Goal: Transaction & Acquisition: Obtain resource

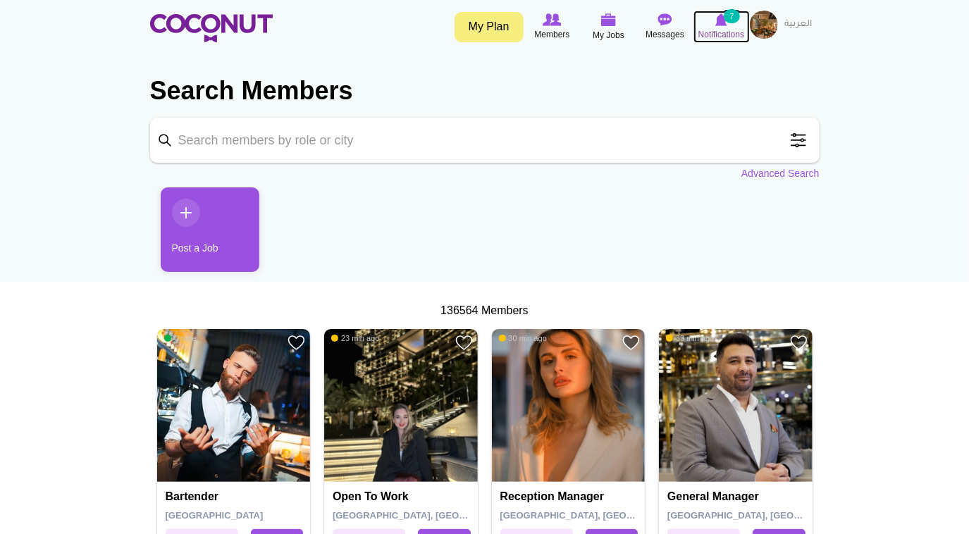
click at [719, 19] on img at bounding box center [721, 19] width 12 height 13
click at [720, 19] on img at bounding box center [721, 19] width 12 height 13
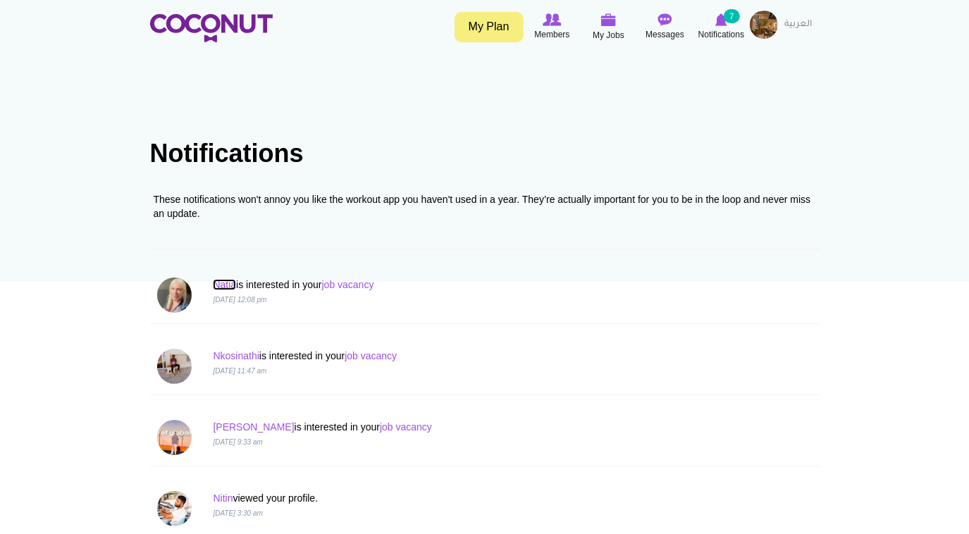
click at [224, 286] on link "Natia" at bounding box center [224, 284] width 23 height 11
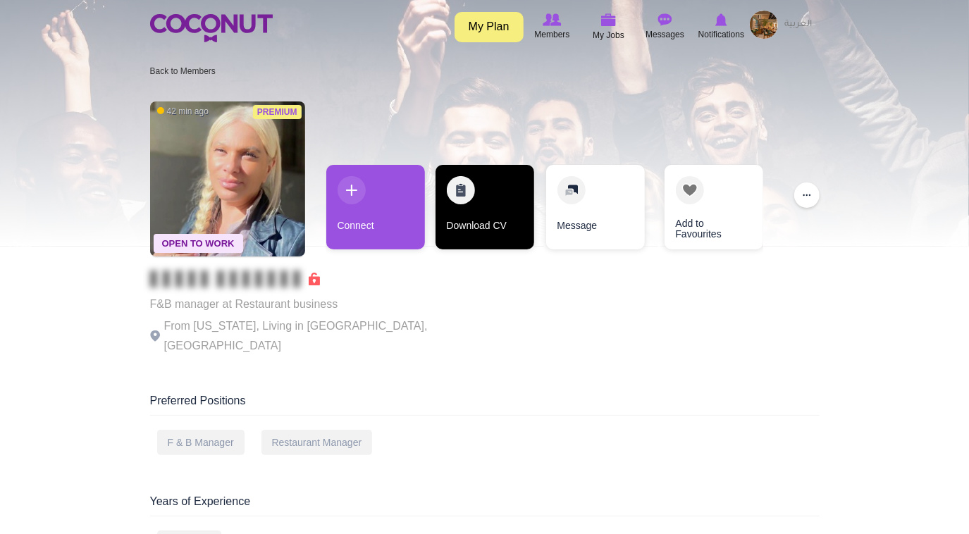
click at [481, 209] on link "Download CV" at bounding box center [485, 207] width 99 height 85
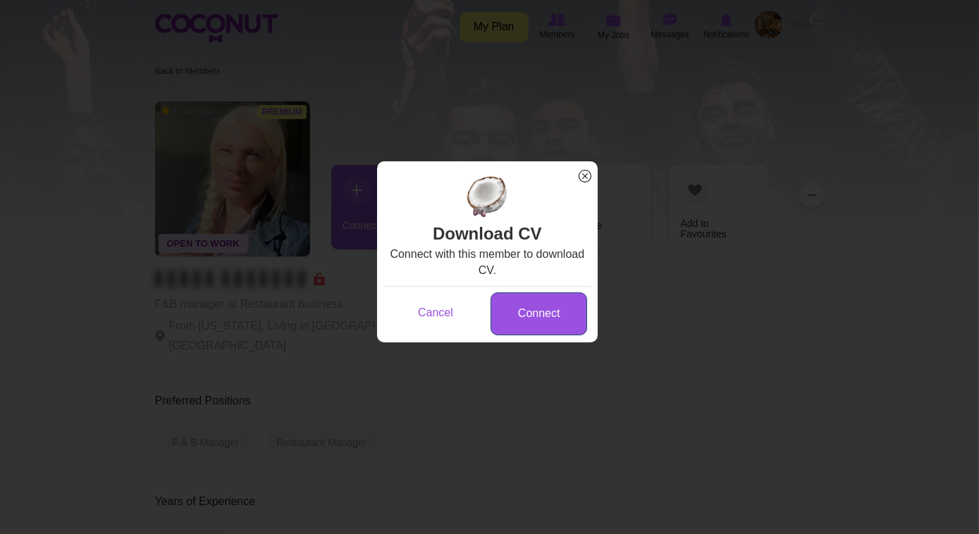
click at [513, 312] on link "Connect" at bounding box center [539, 314] width 97 height 43
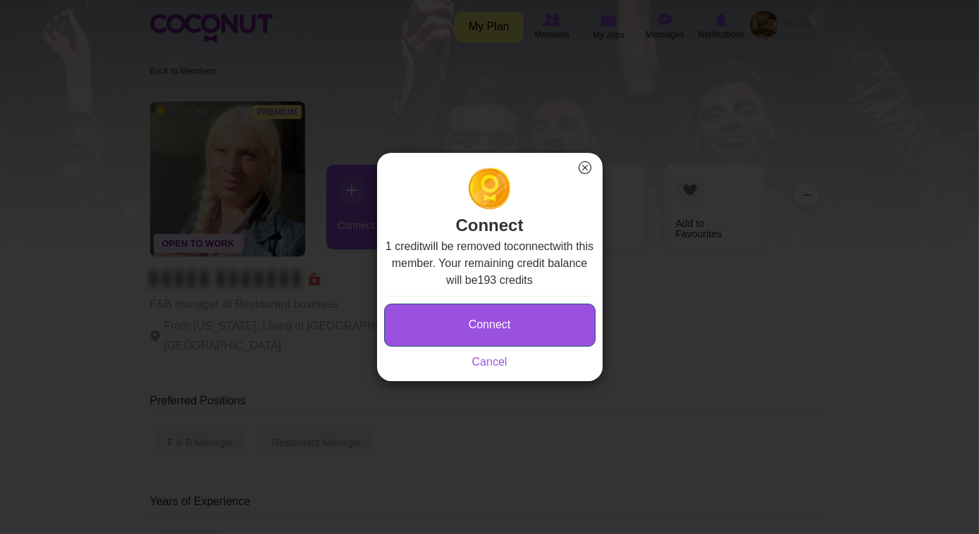
click at [522, 326] on button "Connect" at bounding box center [489, 325] width 211 height 43
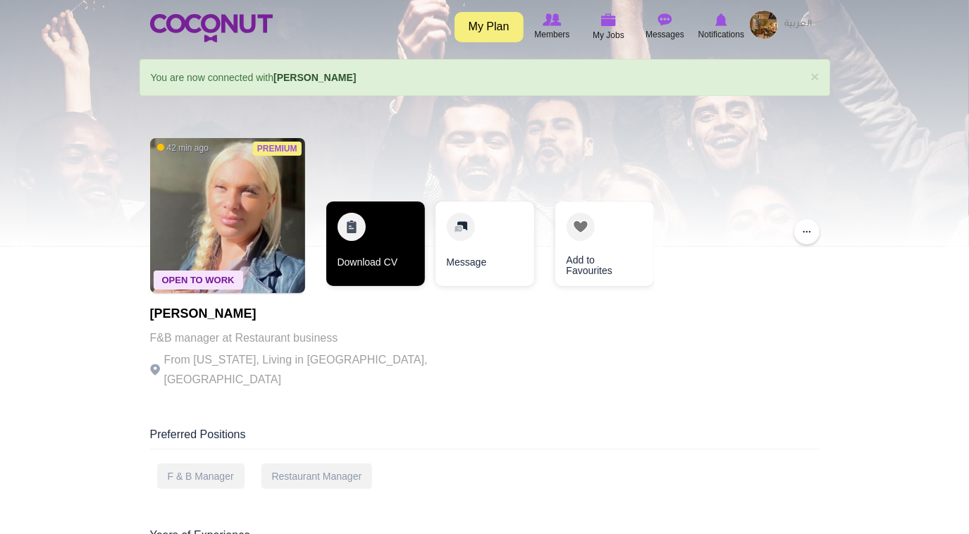
click at [362, 230] on link "Download CV" at bounding box center [375, 244] width 99 height 85
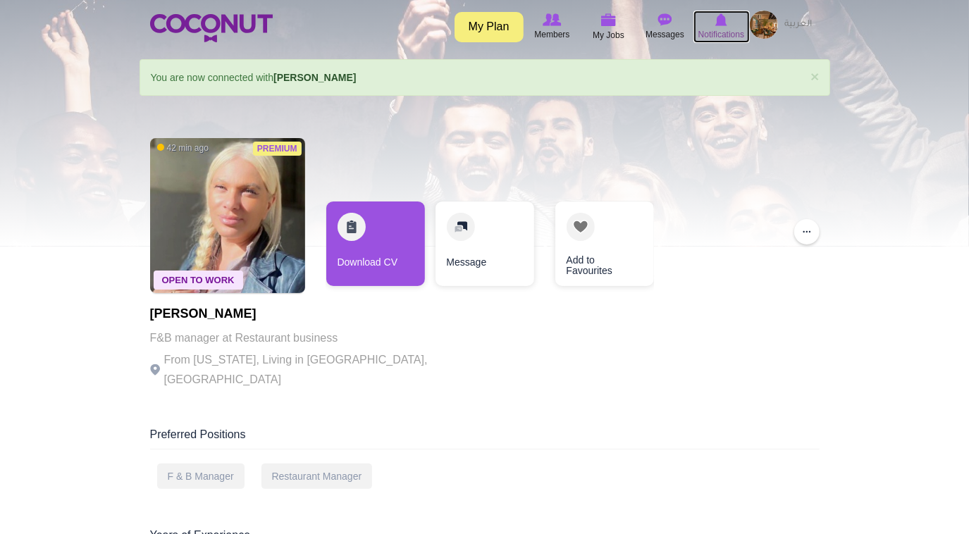
click at [717, 12] on icon at bounding box center [722, 20] width 54 height 16
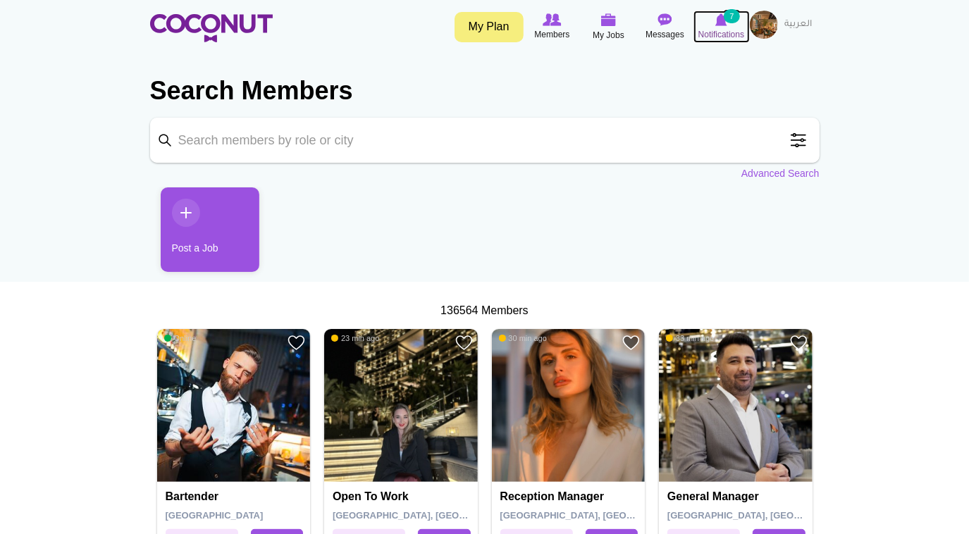
click at [716, 23] on img at bounding box center [721, 19] width 12 height 13
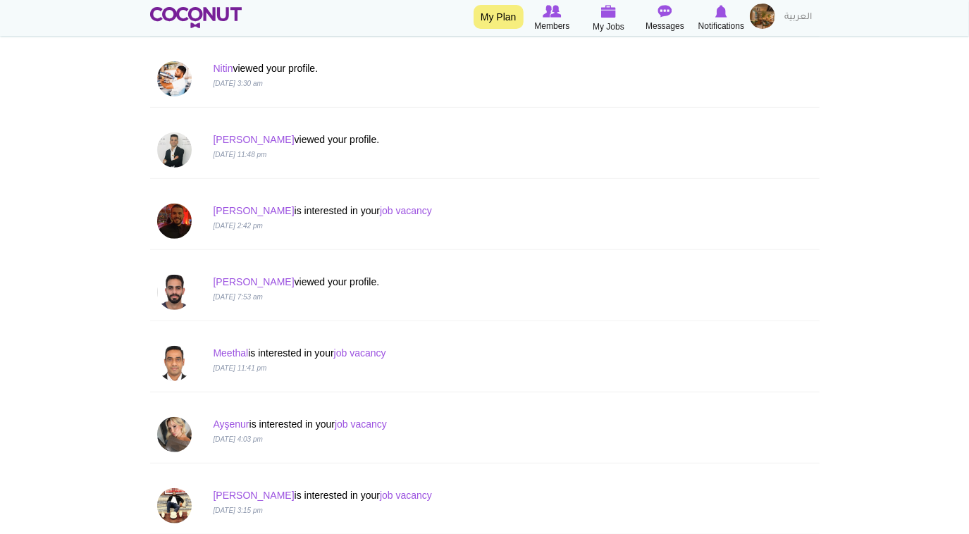
scroll to position [641, 0]
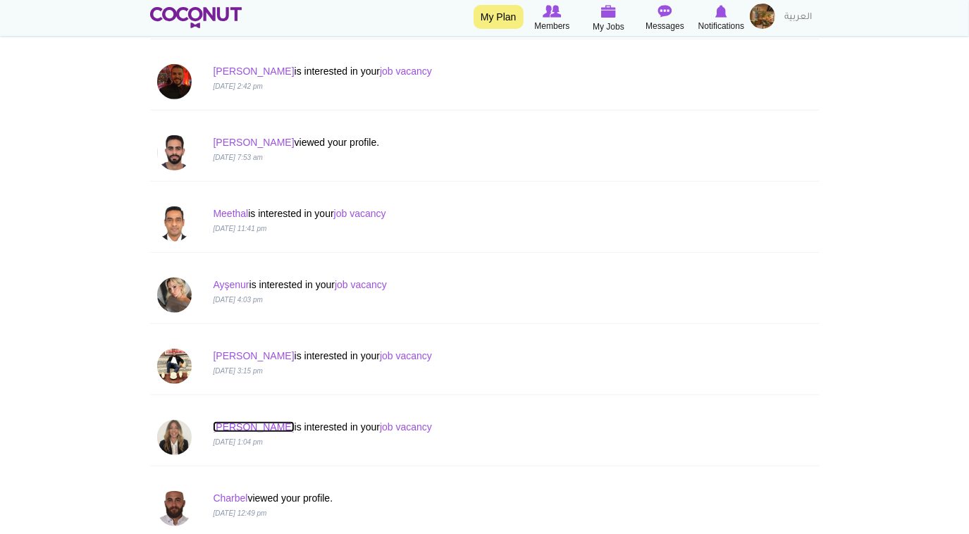
click at [235, 425] on link "Anastasia" at bounding box center [253, 426] width 81 height 11
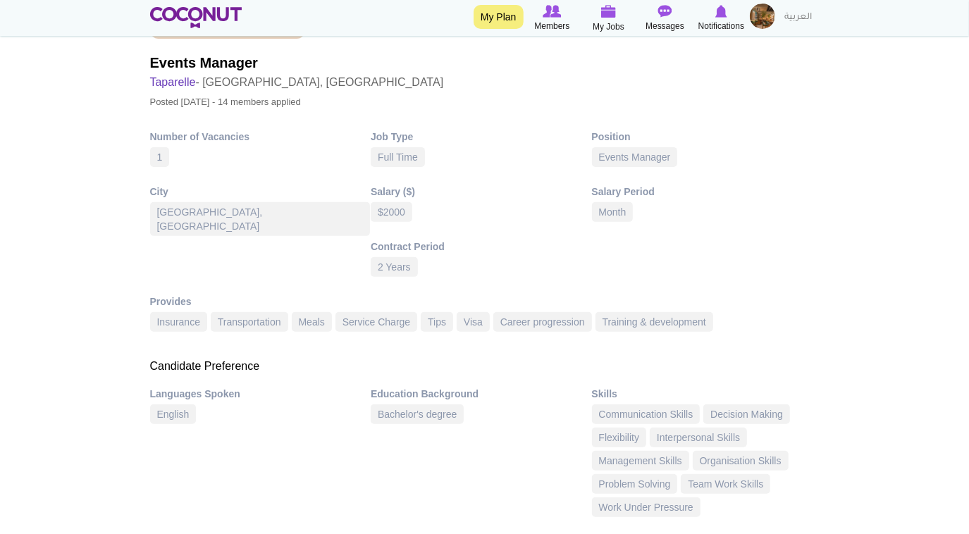
scroll to position [63, 0]
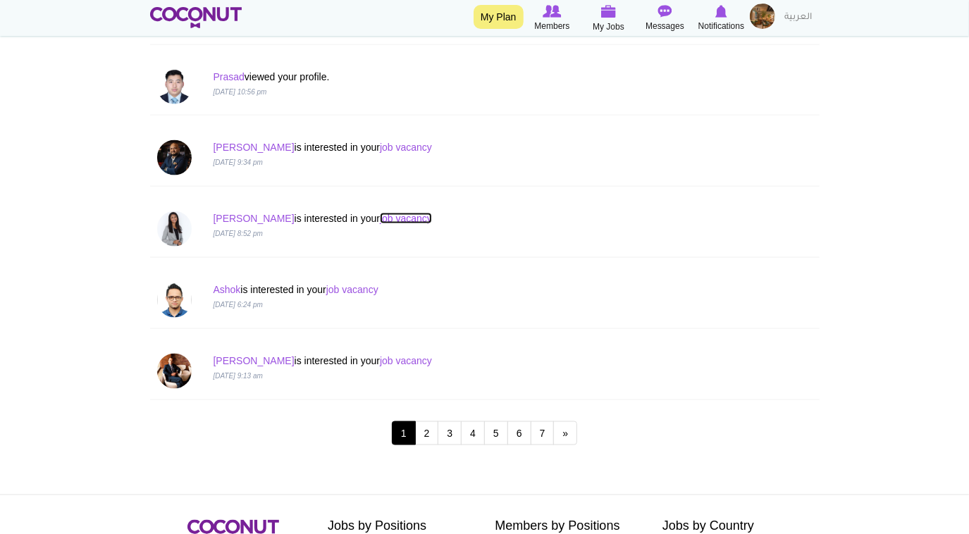
scroll to position [1281, 0]
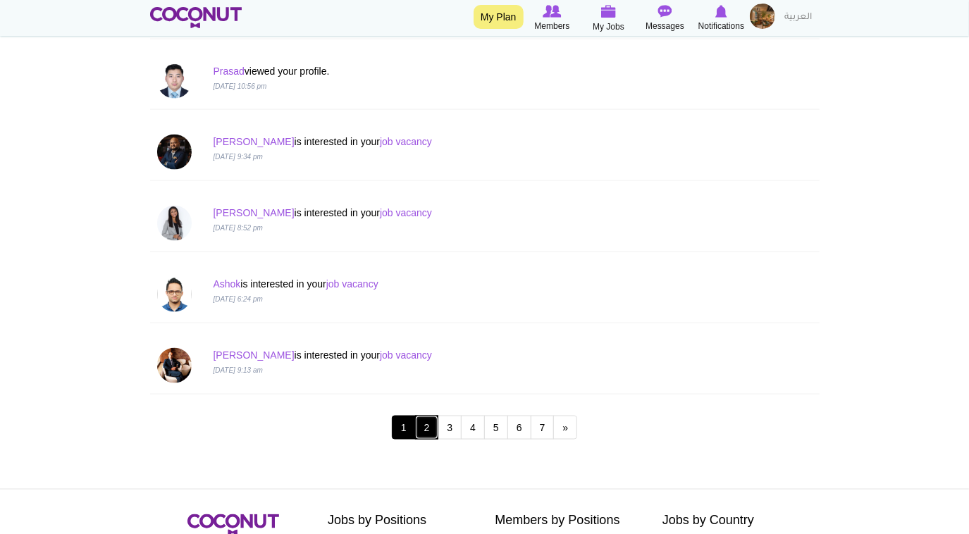
click at [424, 419] on link "2" at bounding box center [427, 428] width 24 height 24
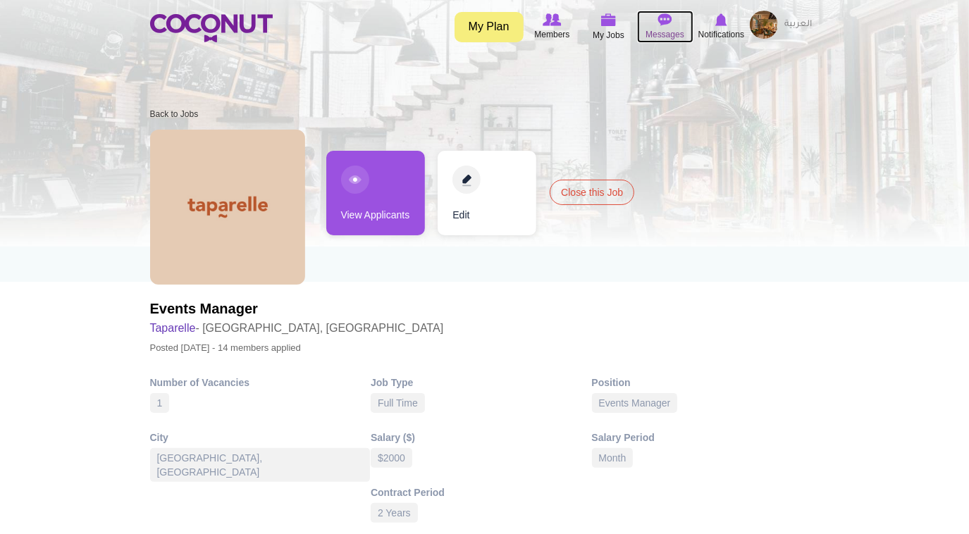
click at [666, 24] on img at bounding box center [665, 19] width 14 height 13
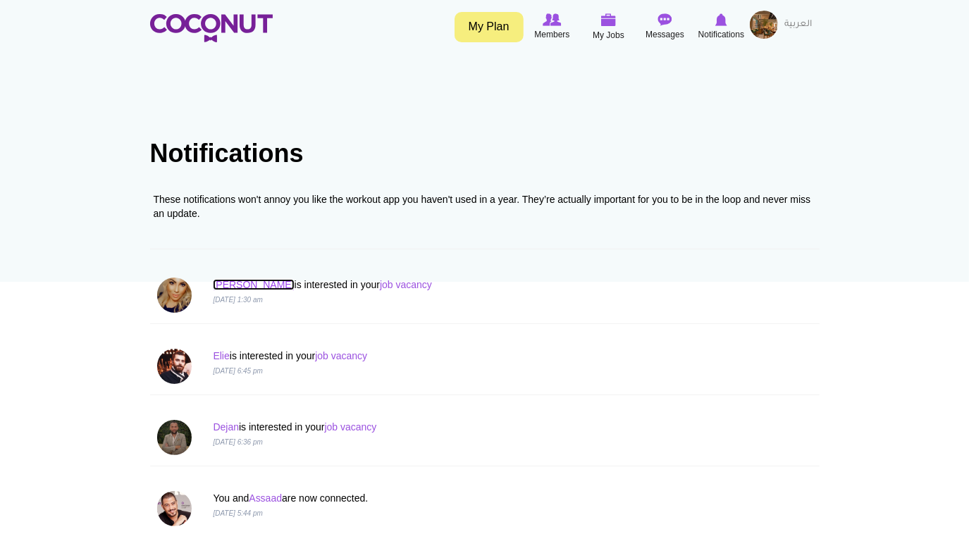
click at [233, 279] on link "Marija" at bounding box center [253, 284] width 81 height 11
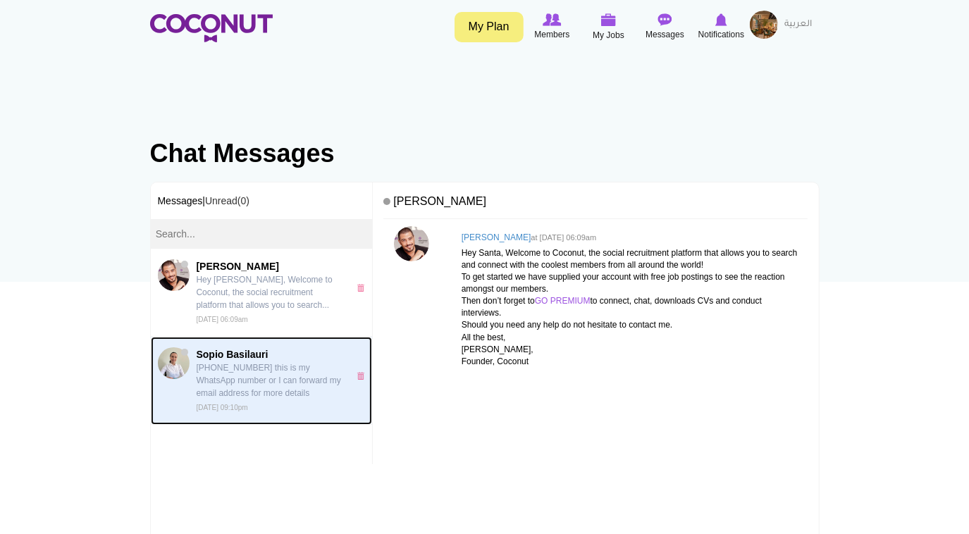
click at [210, 375] on p "+995597788883 this is my WhatsApp number or I can forward my email address for …" at bounding box center [269, 381] width 145 height 38
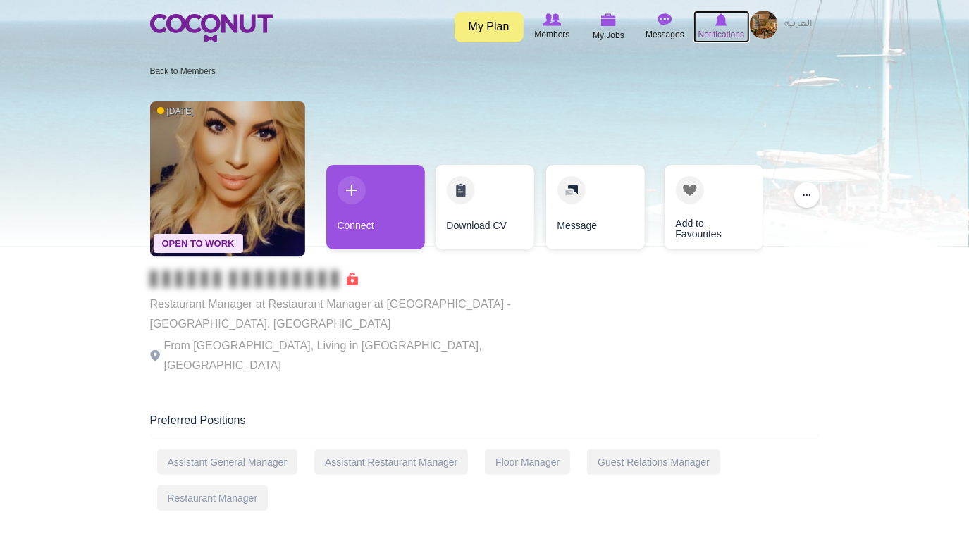
click at [723, 24] on img at bounding box center [721, 19] width 12 height 13
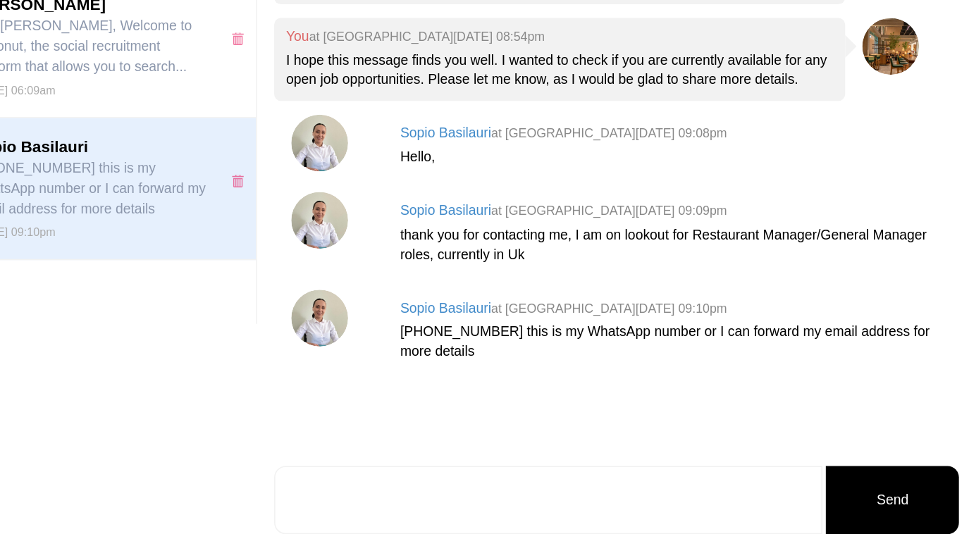
scroll to position [159, 0]
click at [493, 192] on h4 "Sopio Basilauri at Wed, Sep 17th, 2025 09:08pm" at bounding box center [632, 187] width 340 height 9
click at [494, 192] on h4 "Sopio Basilauri at Wed, Sep 17th, 2025 09:08pm" at bounding box center [632, 187] width 340 height 9
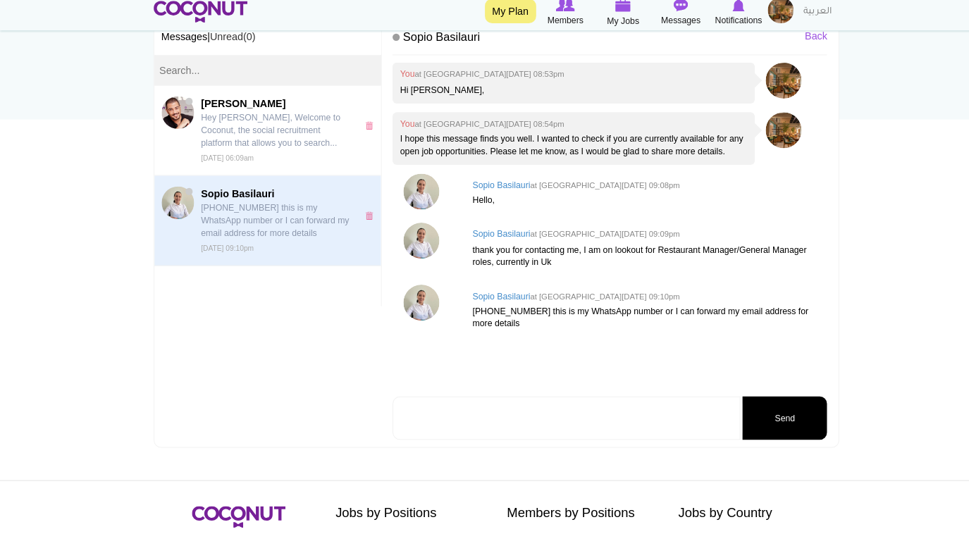
scroll to position [152, 0]
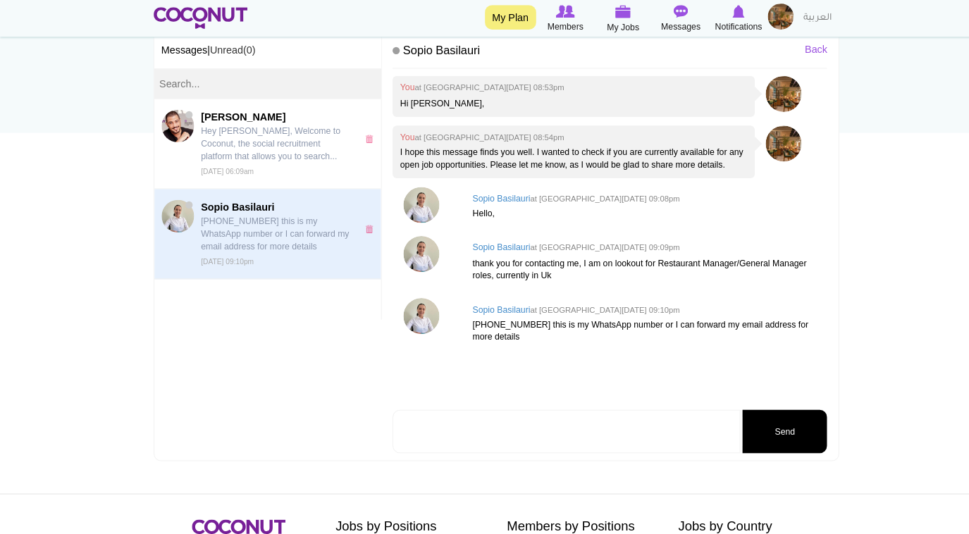
click at [481, 199] on h4 "Sopio Basilauri at Wed, Sep 17th, 2025 09:08pm" at bounding box center [632, 194] width 340 height 9
click at [414, 213] on img at bounding box center [411, 200] width 35 height 35
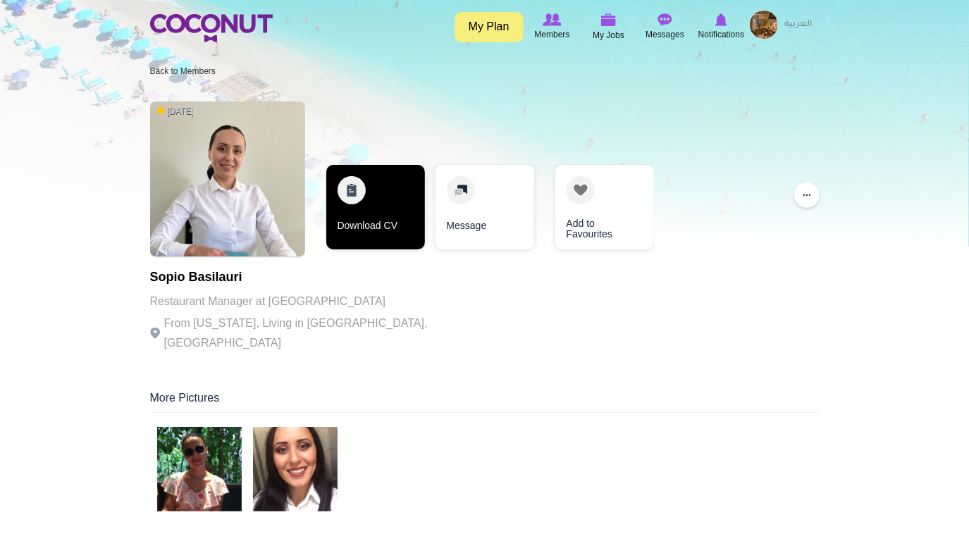
click at [368, 201] on link "Download CV" at bounding box center [375, 207] width 99 height 85
